Goal: Communication & Community: Answer question/provide support

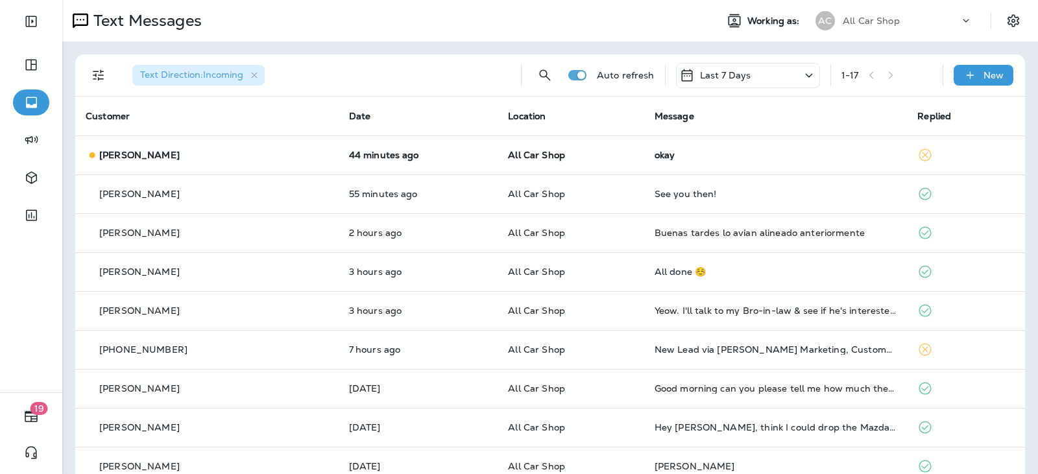
click at [339, 153] on td "44 minutes ago" at bounding box center [419, 155] width 160 height 39
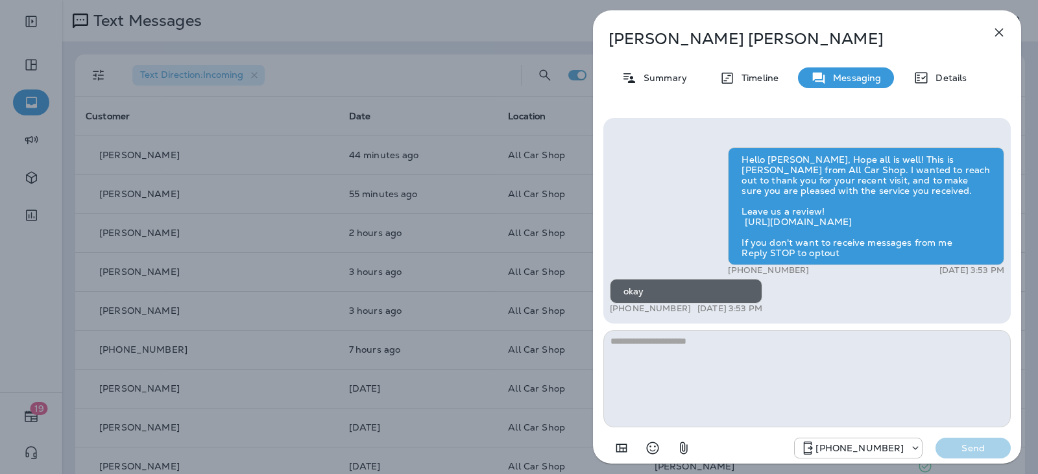
click at [1002, 29] on icon "button" at bounding box center [999, 33] width 16 height 16
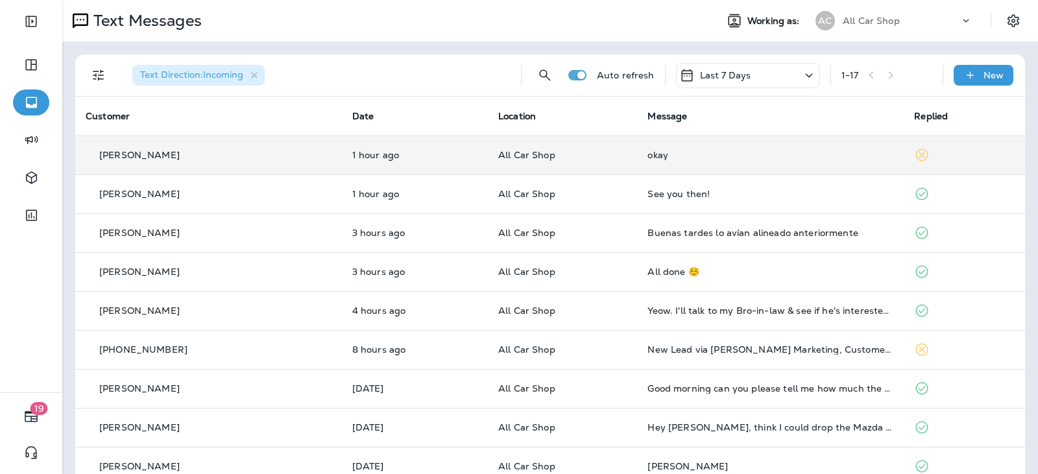
click at [400, 161] on td "1 hour ago" at bounding box center [415, 155] width 146 height 39
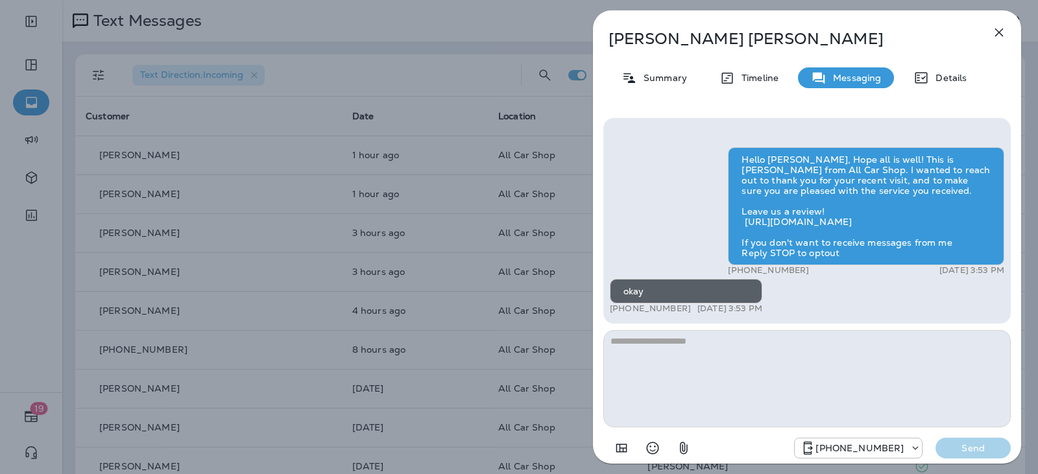
click at [670, 357] on textarea at bounding box center [806, 378] width 407 height 97
type textarea "**********"
click at [966, 442] on p "Send" at bounding box center [973, 448] width 54 height 12
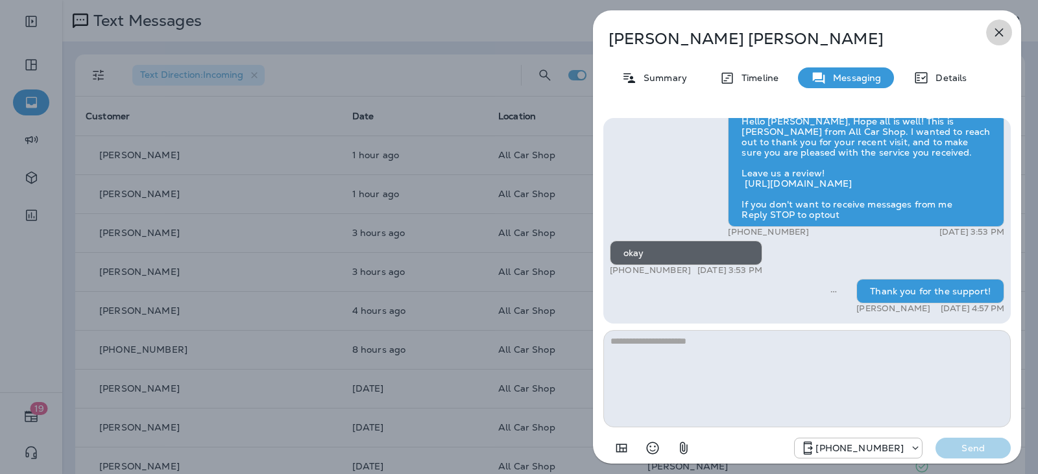
click at [1003, 43] on button "button" at bounding box center [999, 32] width 26 height 26
